Goal: Browse casually

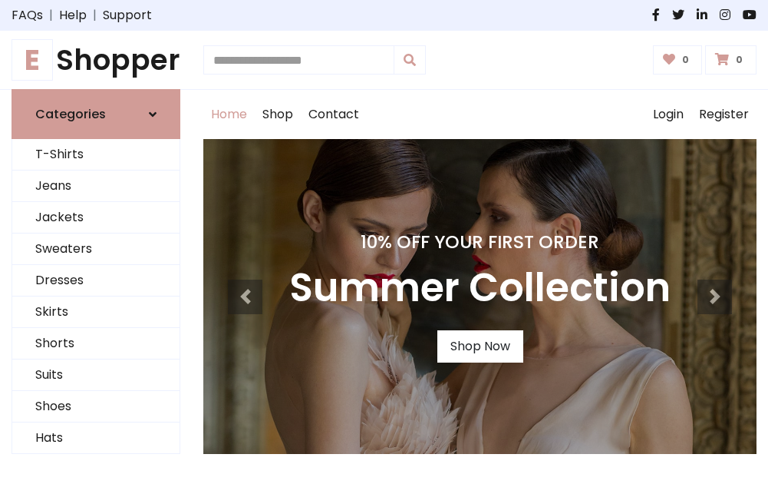
click at [384, 246] on h4 "10% Off Your First Order" at bounding box center [480, 241] width 382 height 21
click at [480, 346] on link "Shop Now" at bounding box center [481, 346] width 86 height 32
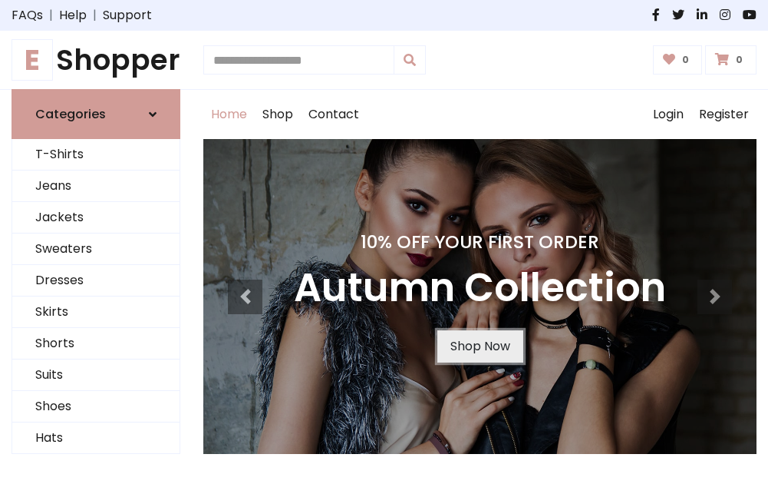
click at [480, 346] on link "Shop Now" at bounding box center [481, 346] width 86 height 32
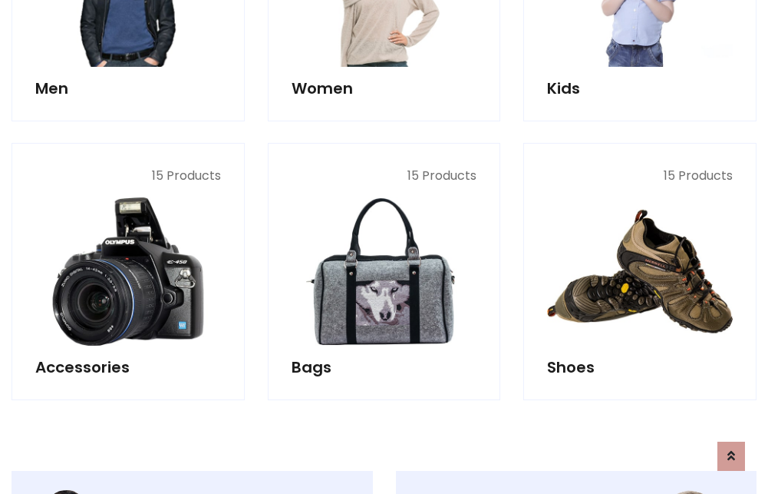
scroll to position [1531, 0]
